Goal: Transaction & Acquisition: Download file/media

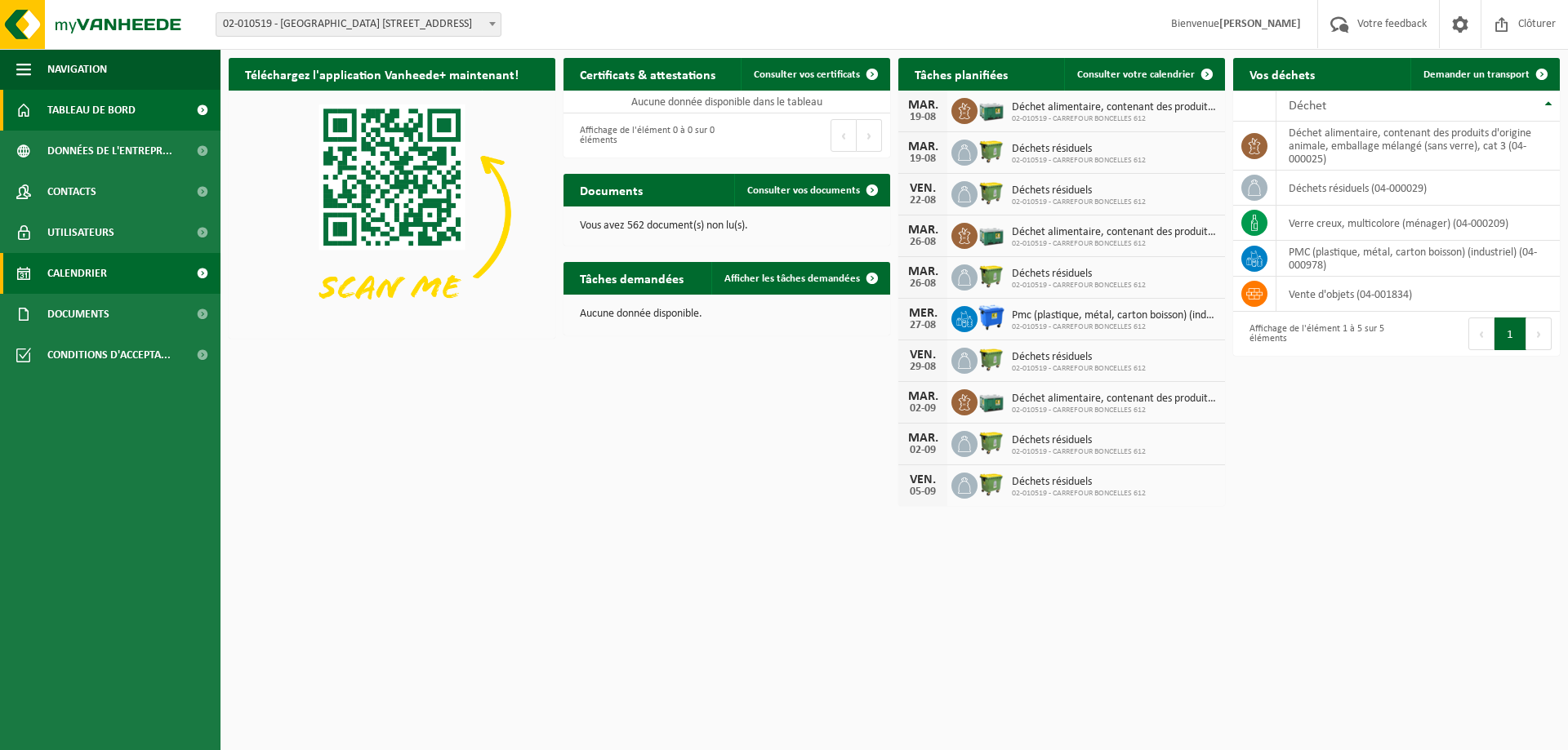
click at [77, 265] on span "Calendrier" at bounding box center [77, 273] width 59 height 40
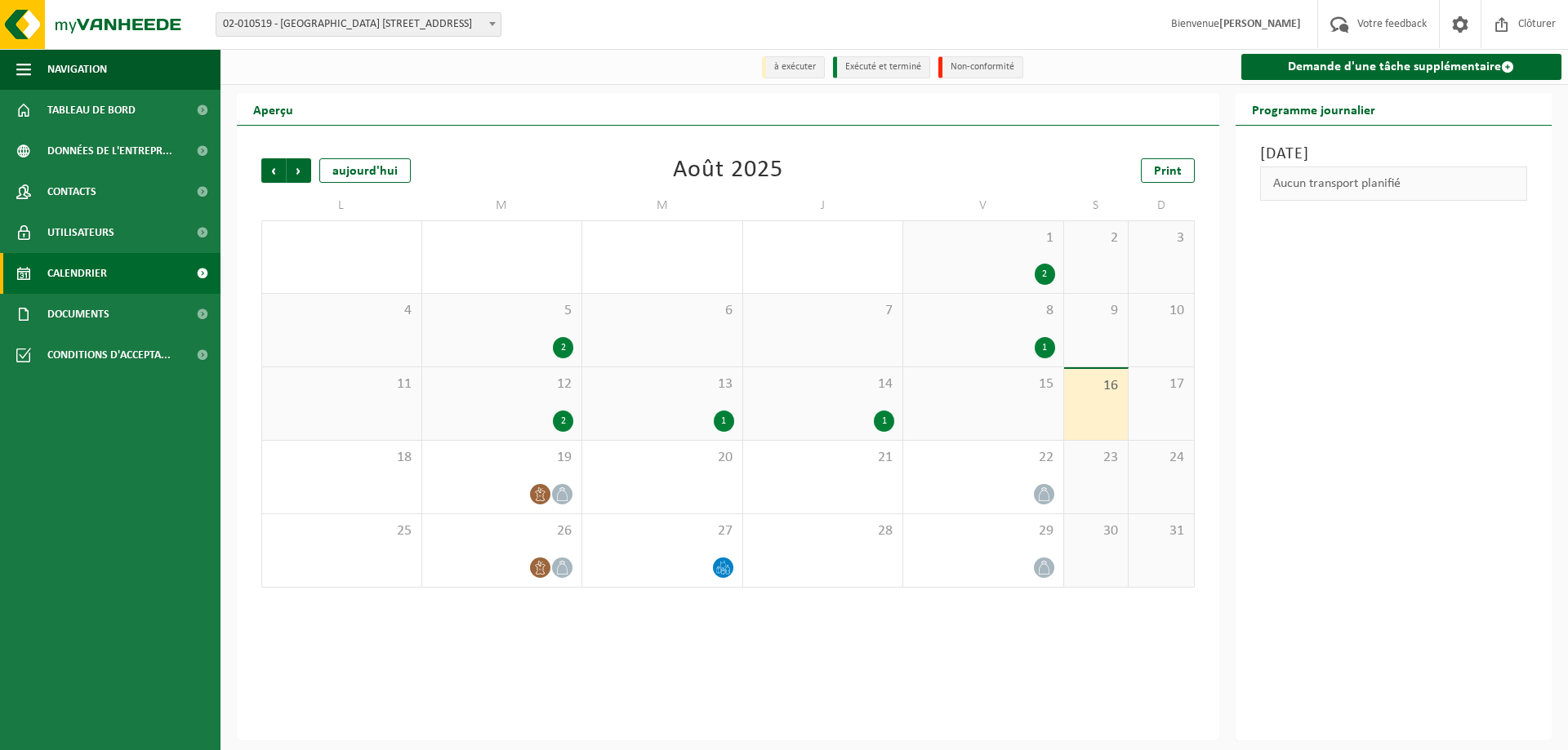
click at [727, 424] on div "1" at bounding box center [725, 421] width 21 height 22
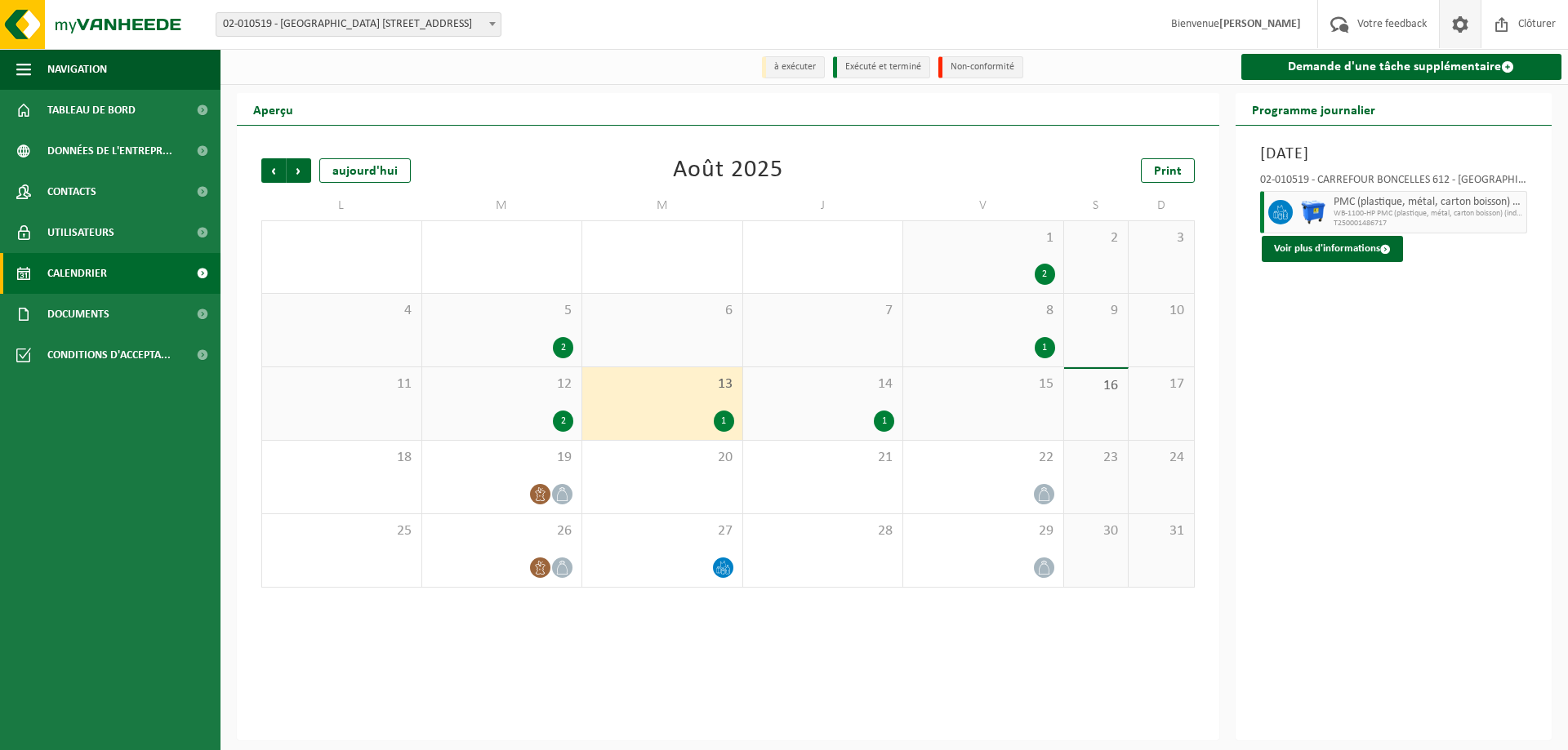
click at [1463, 22] on span at bounding box center [1460, 24] width 24 height 48
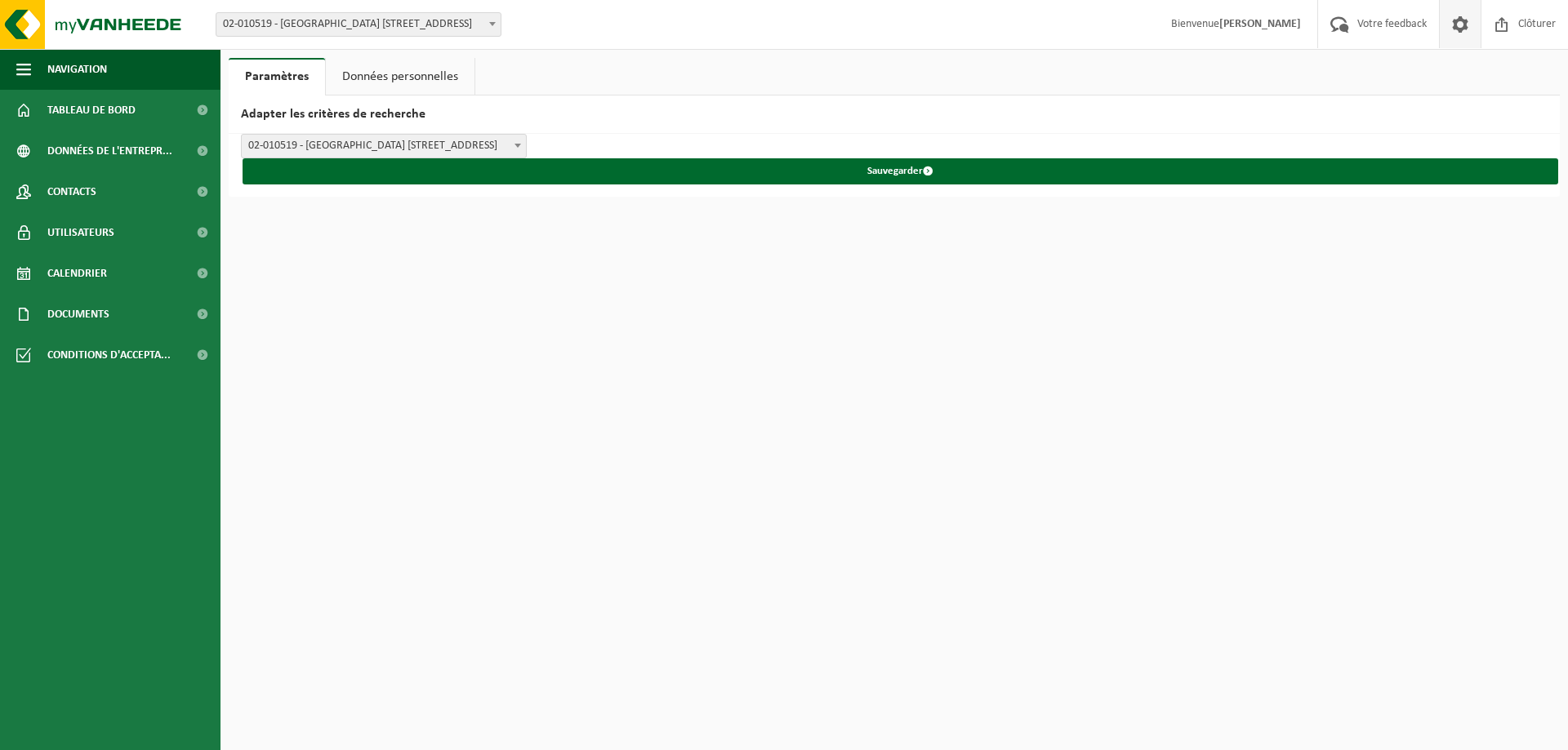
click at [391, 81] on link "Données personnelles" at bounding box center [400, 77] width 149 height 38
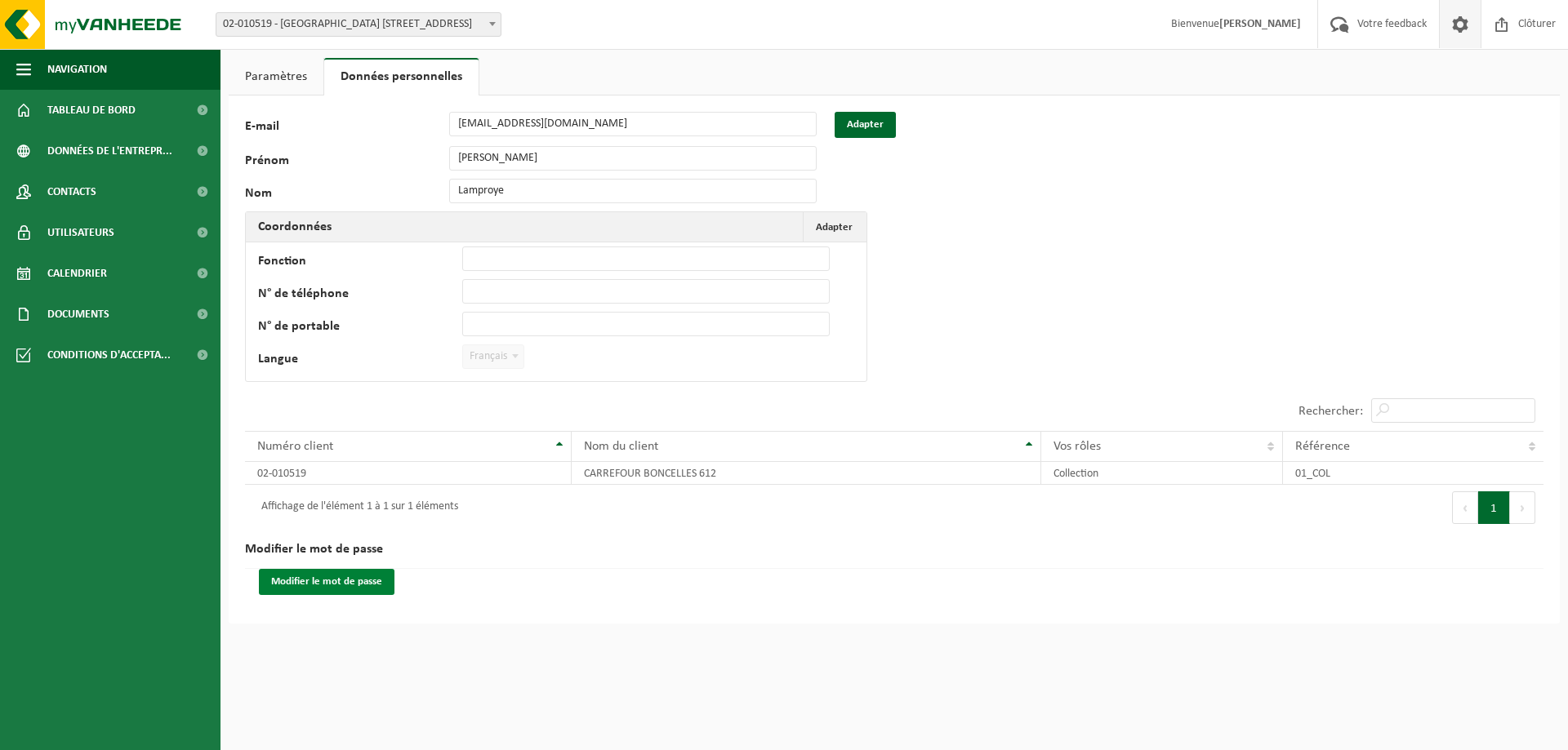
click at [337, 583] on button "Modifier le mot de passe" at bounding box center [327, 582] width 136 height 26
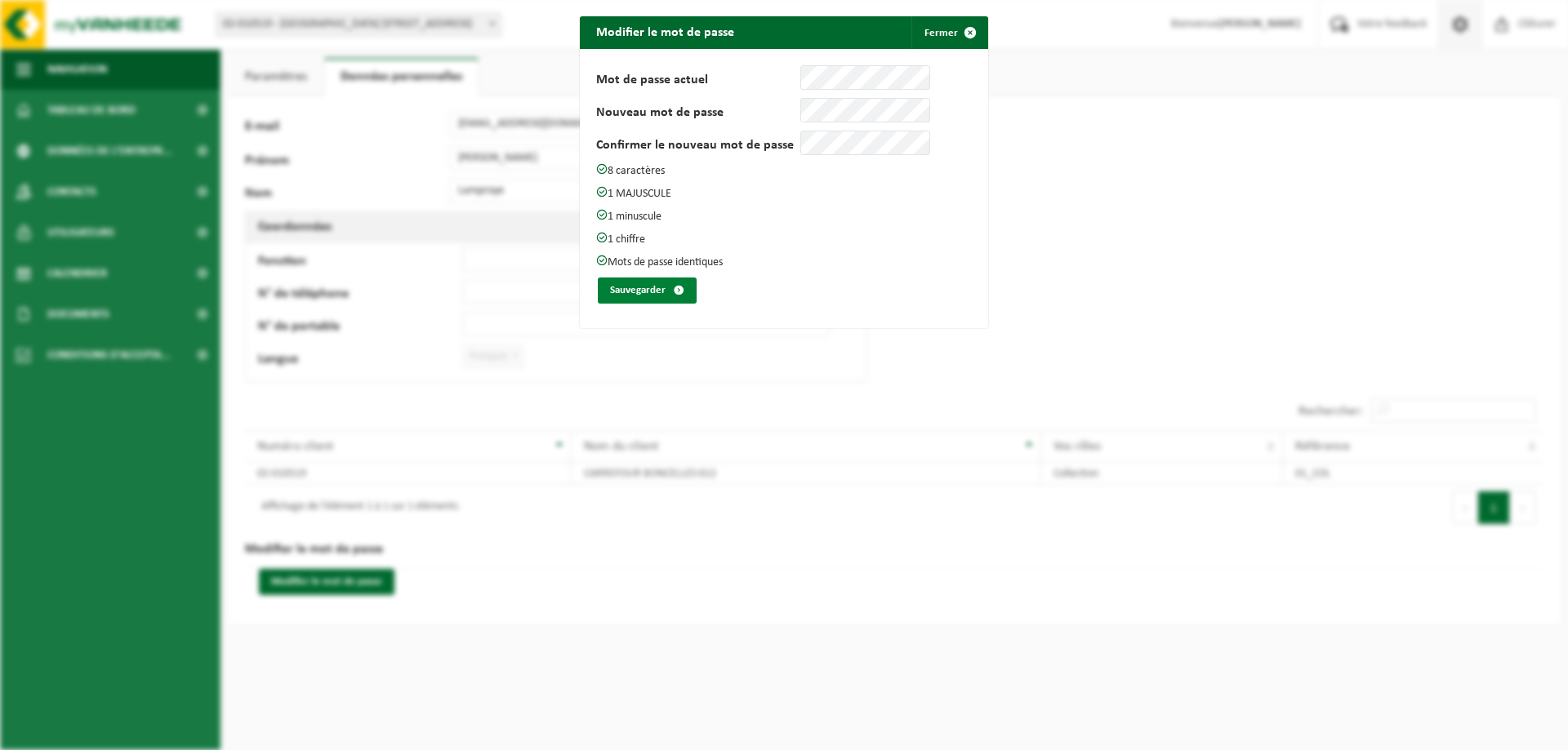
click at [647, 292] on button "Sauvegarder" at bounding box center [647, 291] width 99 height 26
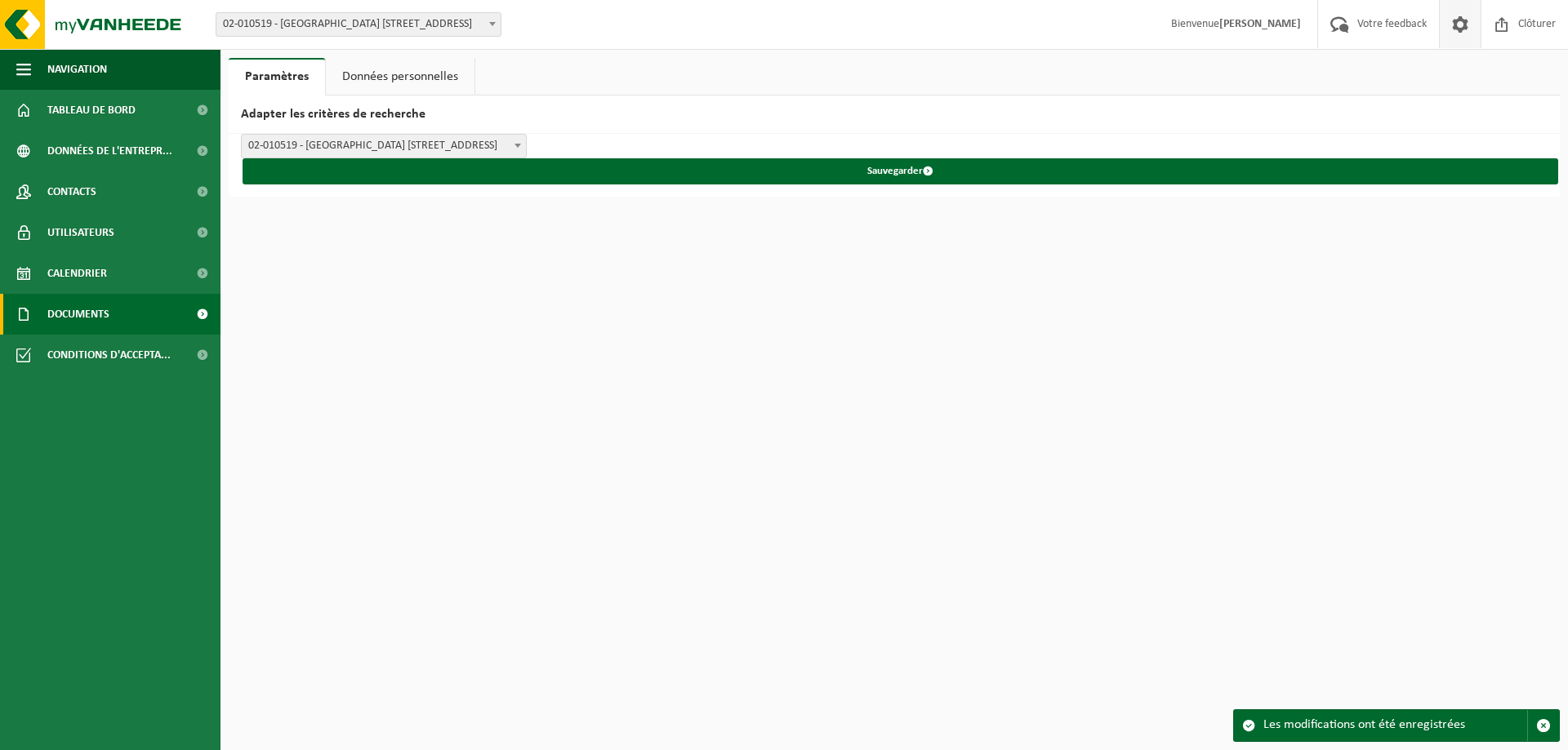
click at [56, 305] on span "Documents" at bounding box center [78, 314] width 62 height 40
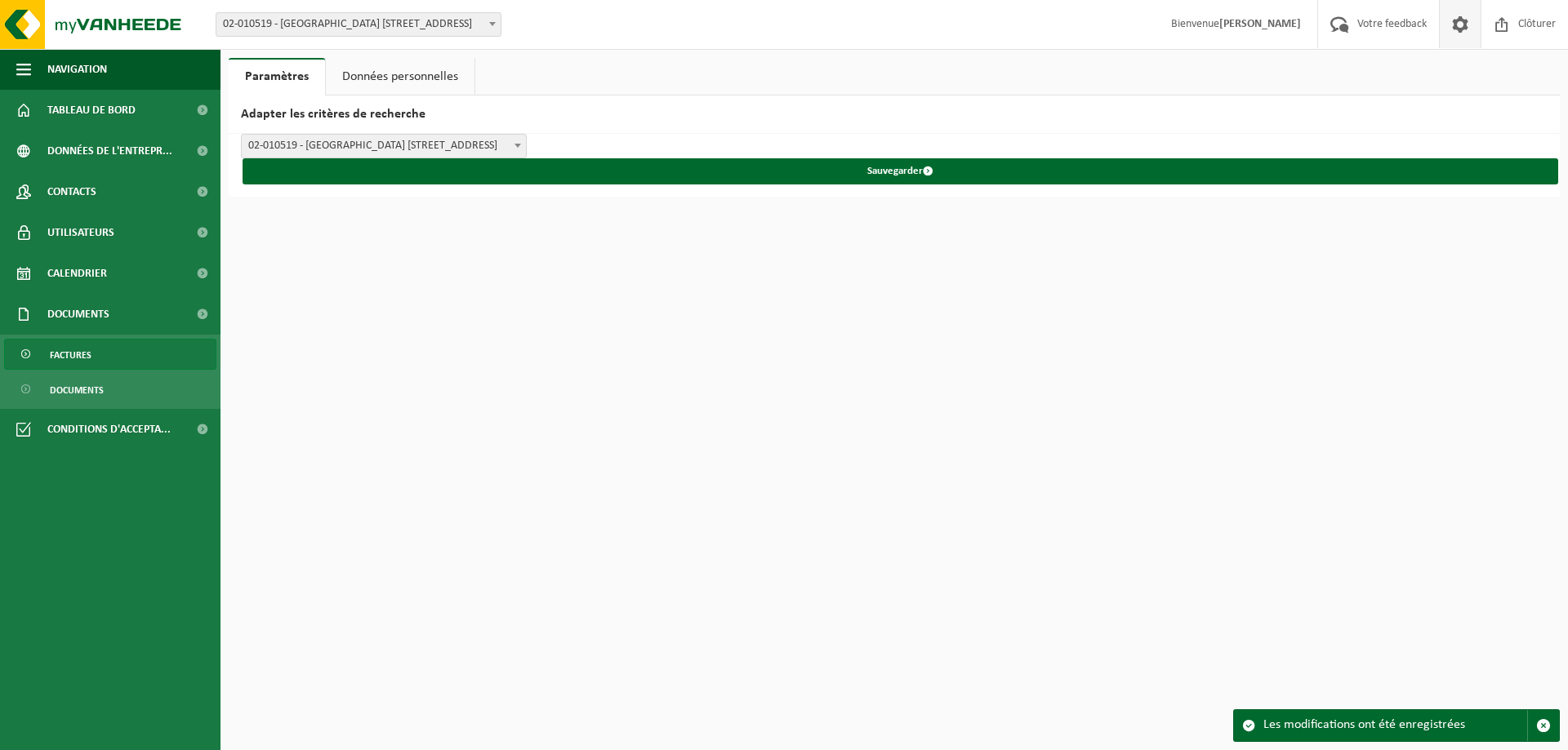
click at [78, 343] on span "Factures" at bounding box center [71, 355] width 41 height 31
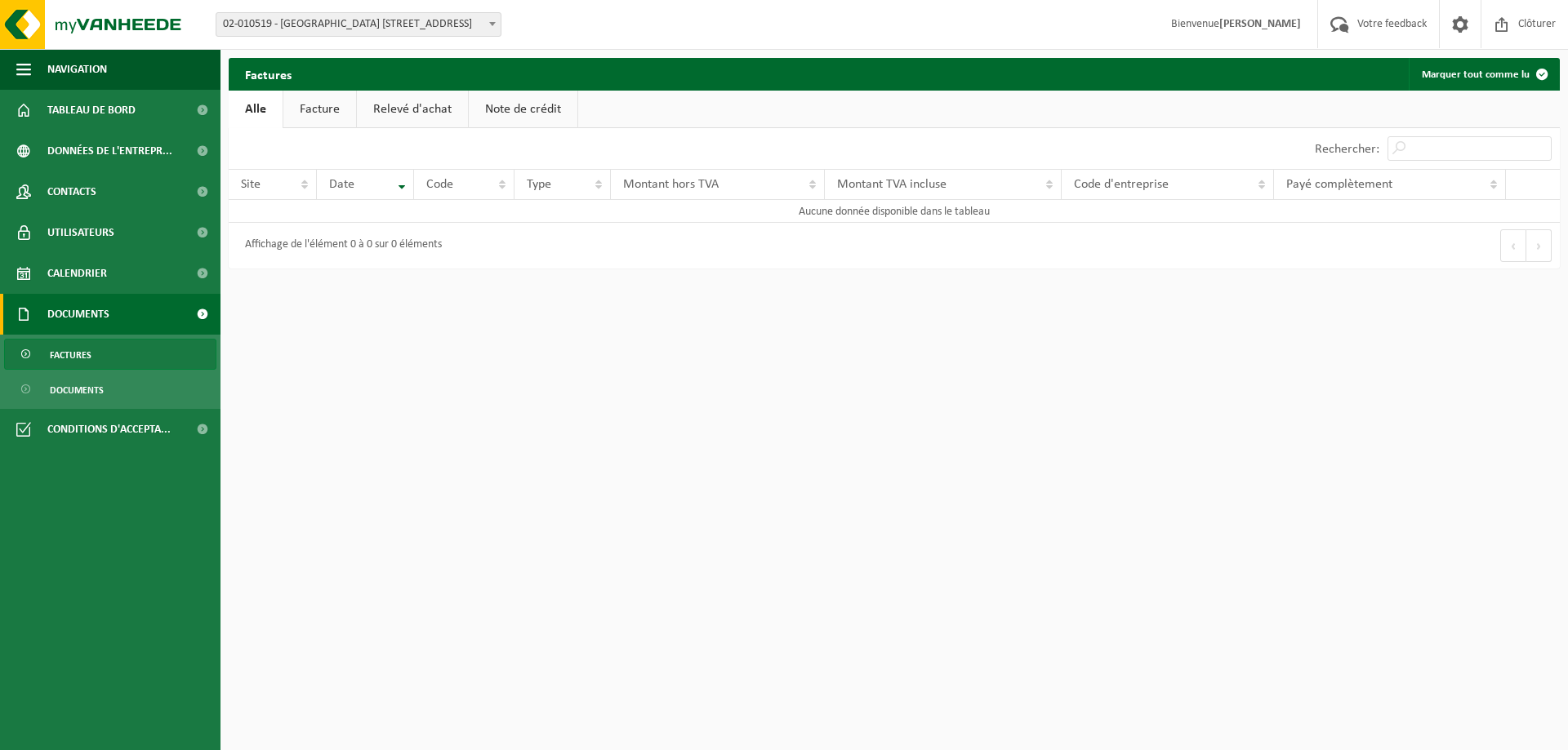
click at [324, 111] on link "Facture" at bounding box center [319, 109] width 72 height 38
click at [383, 109] on link "Relevé d'achat" at bounding box center [413, 109] width 111 height 38
click at [527, 111] on link "Note de crédit" at bounding box center [526, 109] width 108 height 38
click at [85, 391] on span "Documents" at bounding box center [77, 390] width 54 height 31
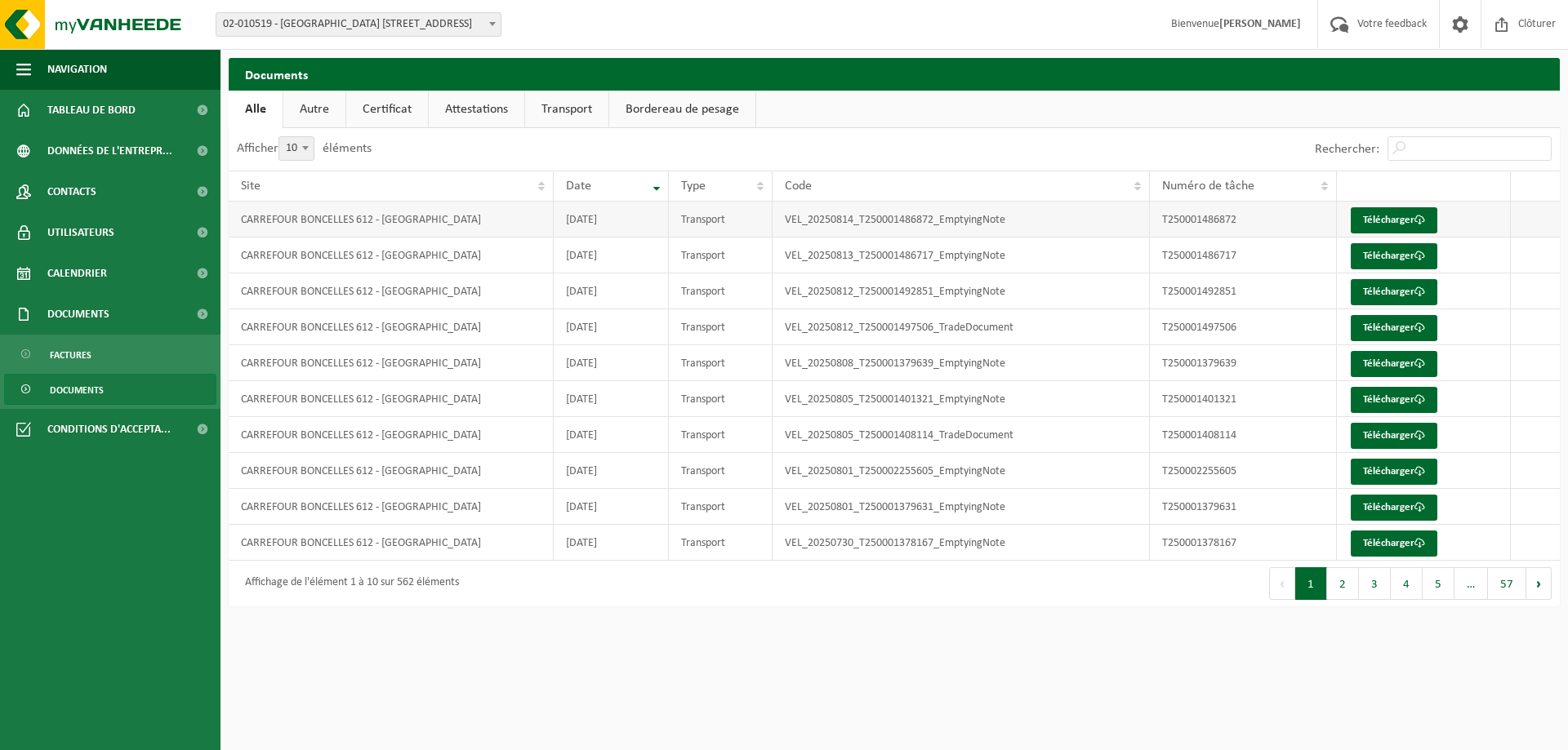
click at [380, 221] on td "CARREFOUR BONCELLES 612 - [GEOGRAPHIC_DATA]" at bounding box center [392, 219] width 325 height 36
click at [1392, 219] on link "Télécharger" at bounding box center [1394, 220] width 87 height 26
click at [1369, 272] on td "Télécharger" at bounding box center [1424, 255] width 175 height 36
click at [1381, 255] on link "Télécharger" at bounding box center [1394, 256] width 87 height 26
click at [1390, 289] on link "Télécharger" at bounding box center [1394, 292] width 87 height 26
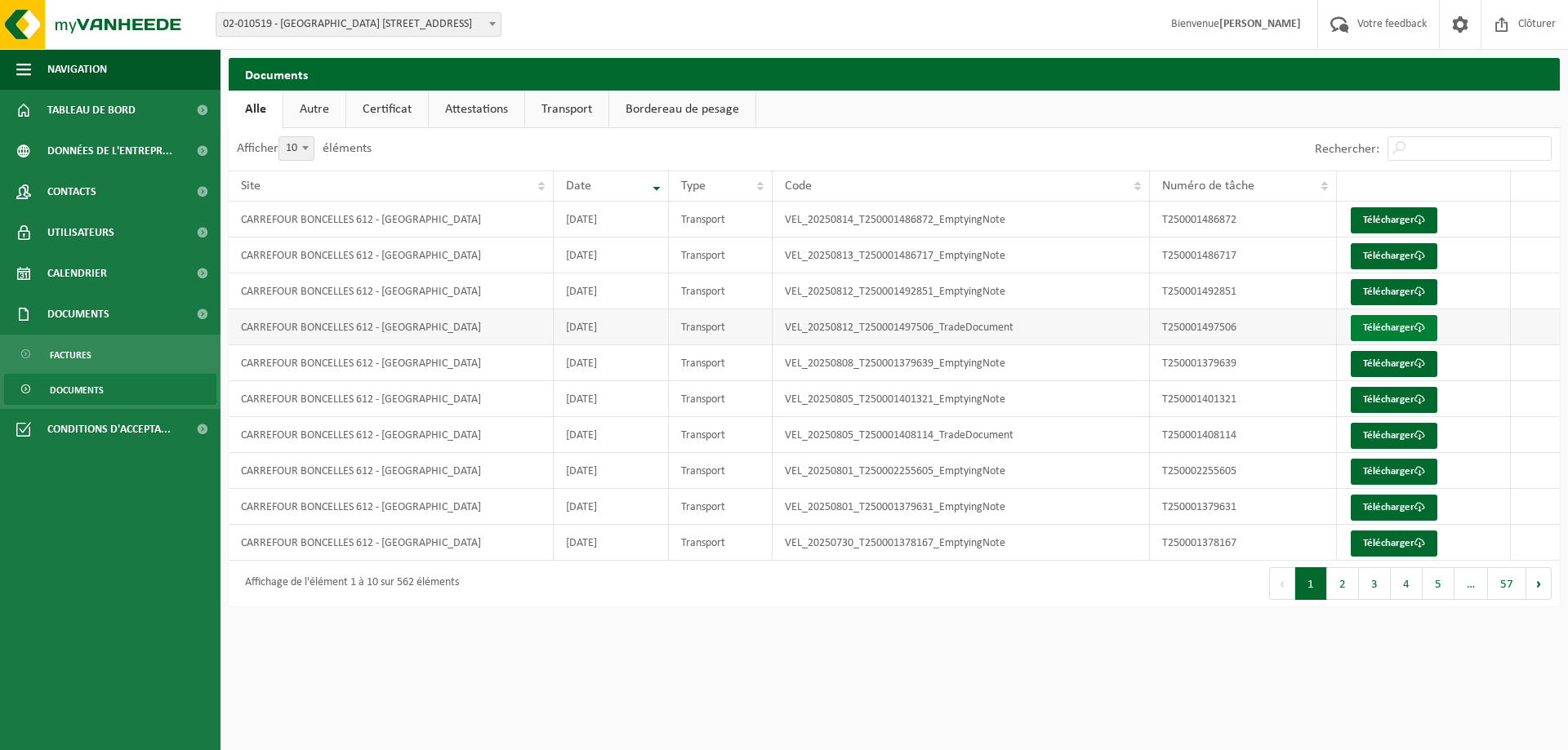
click at [1375, 332] on link "Télécharger" at bounding box center [1394, 328] width 87 height 26
